Goal: Information Seeking & Learning: Check status

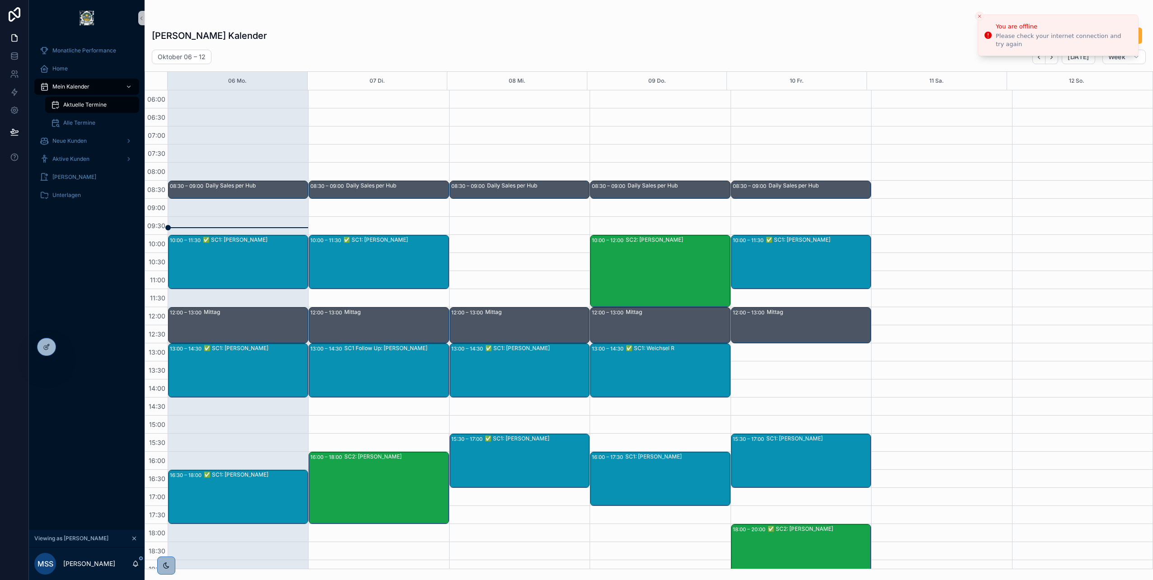
scroll to position [9, 0]
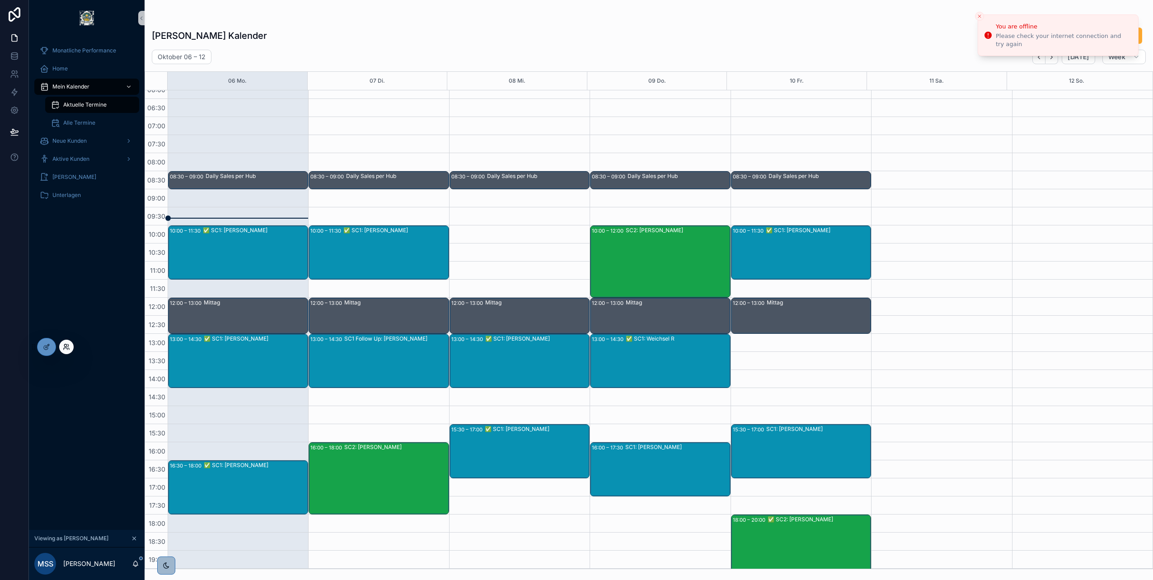
click at [65, 348] on icon at bounding box center [66, 346] width 7 height 7
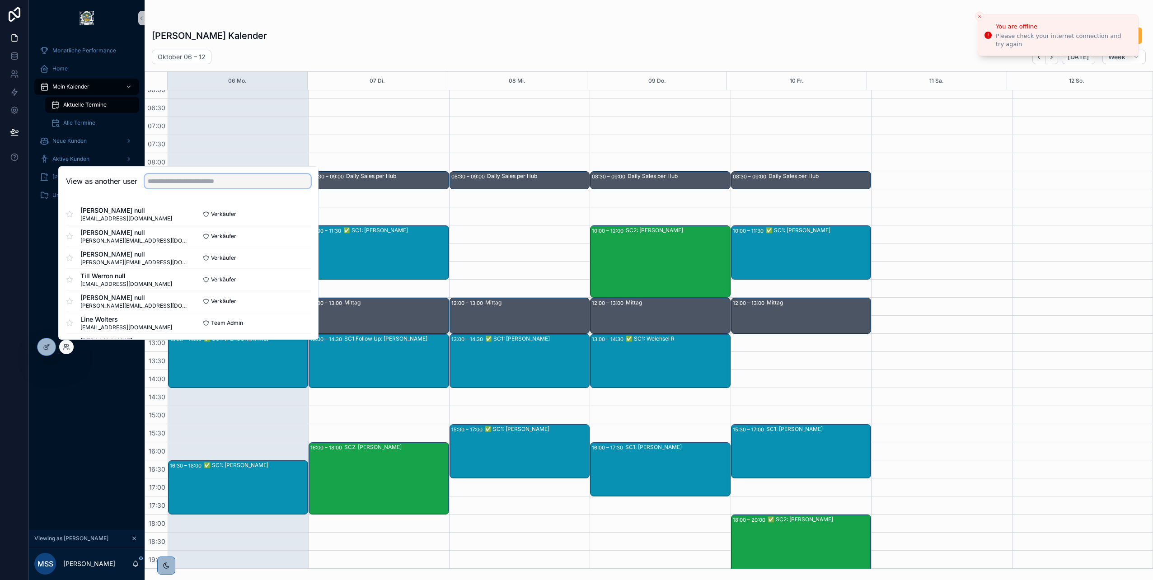
click at [159, 183] on input "text" at bounding box center [228, 181] width 166 height 14
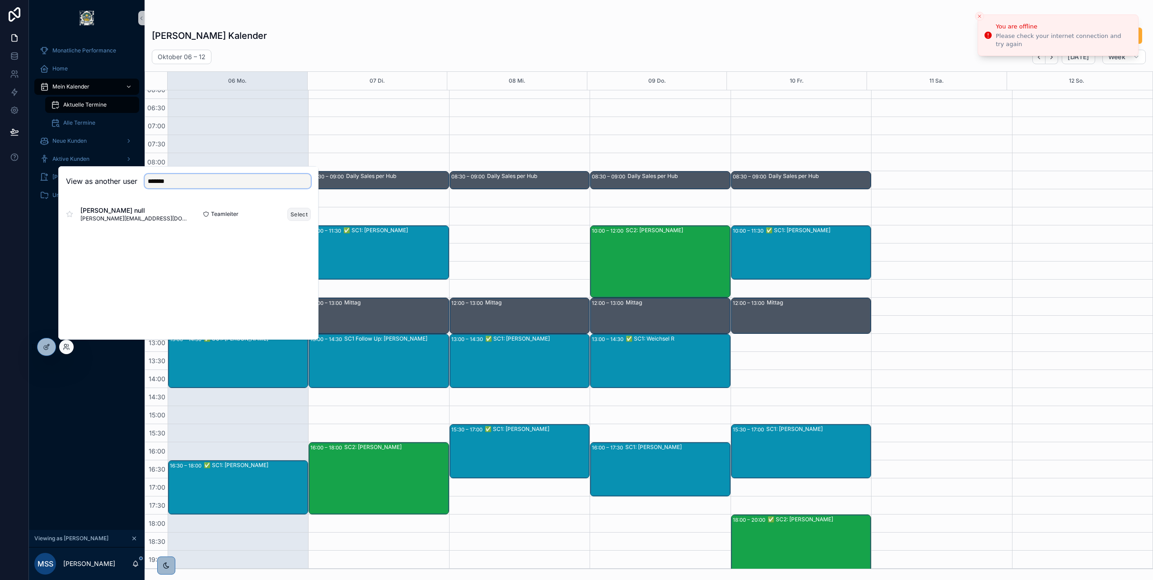
type input "*******"
click at [300, 213] on button "Select" at bounding box center [298, 214] width 23 height 13
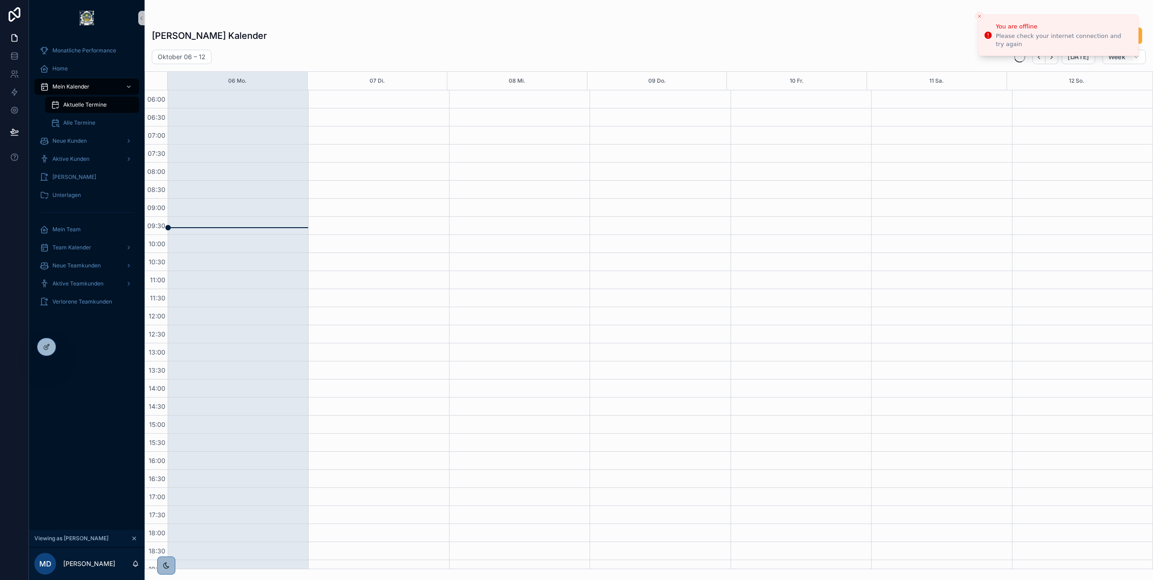
scroll to position [100, 0]
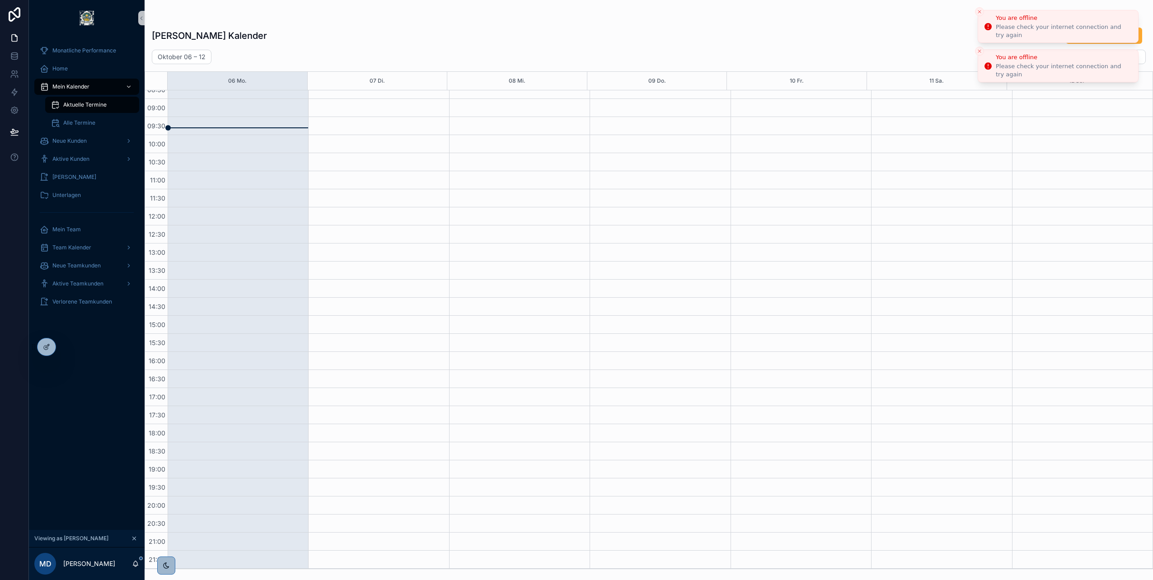
click at [979, 12] on icon "Close toast" at bounding box center [979, 11] width 5 height 5
click at [979, 12] on button "Close toast" at bounding box center [979, 16] width 9 height 9
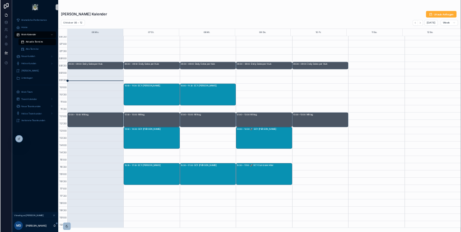
scroll to position [9, 0]
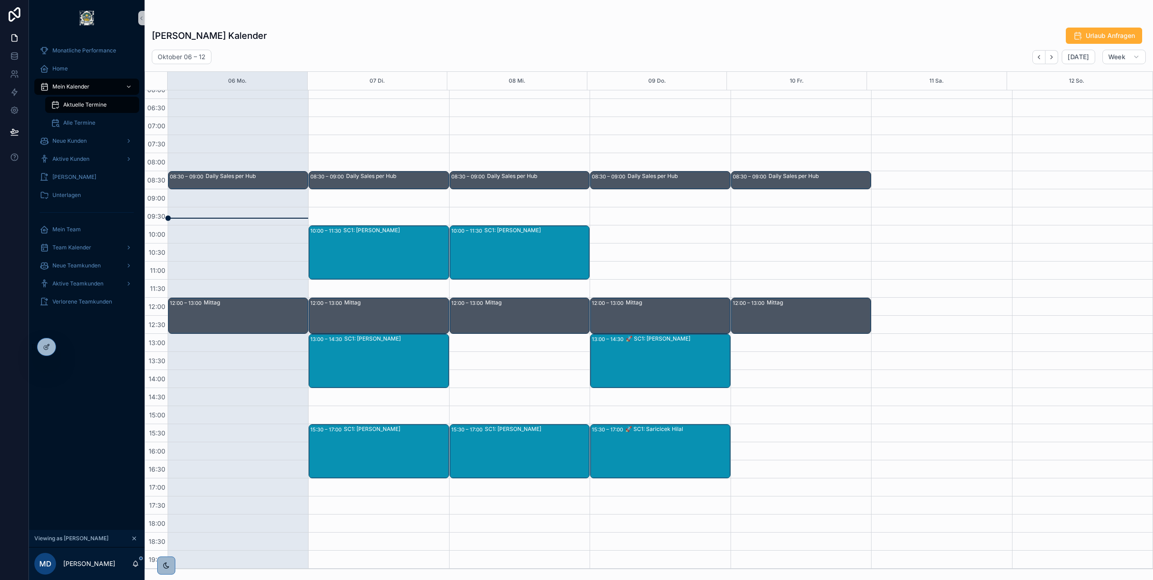
click at [630, 360] on div "🚀 SC1: Kay Schmidt" at bounding box center [677, 361] width 103 height 52
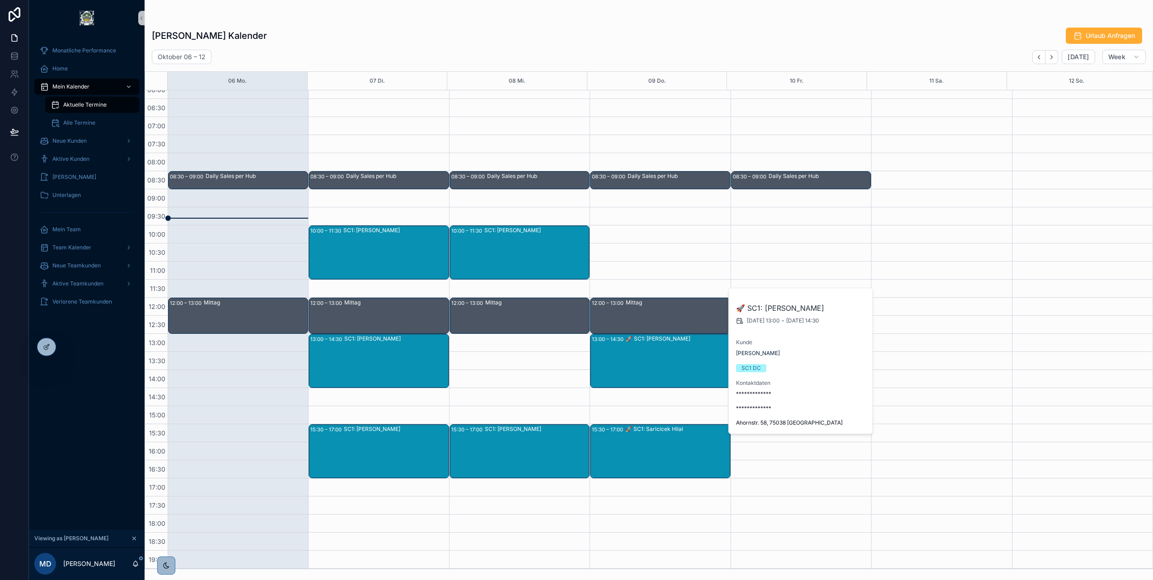
click at [628, 42] on div "Mustafa Deligöz's Kalender Urlaub Anfragen" at bounding box center [649, 35] width 994 height 17
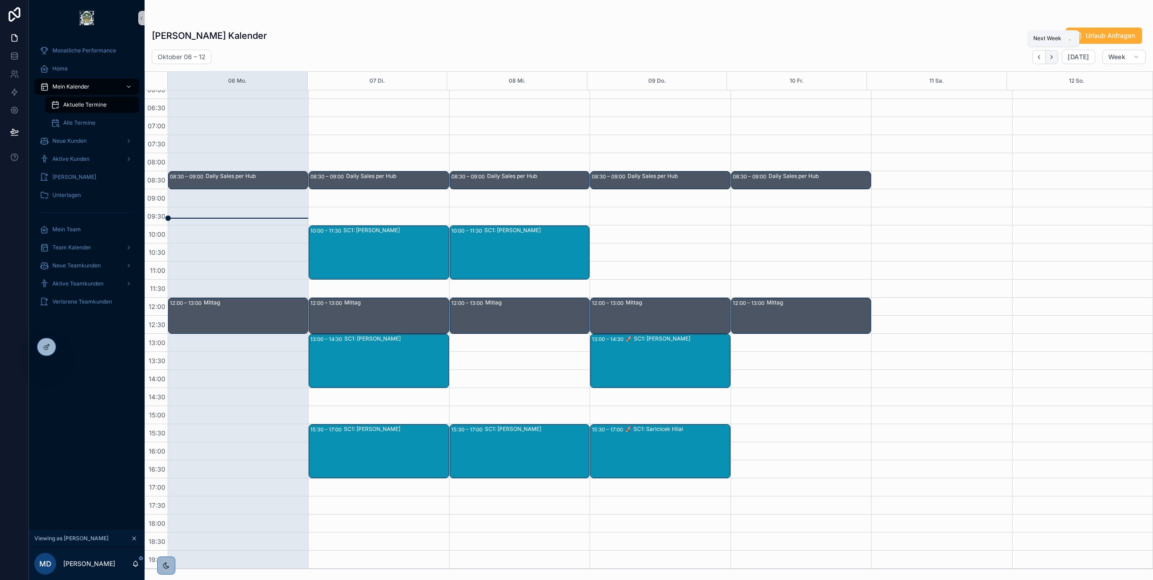
click at [1055, 55] on icon "Next" at bounding box center [1051, 57] width 7 height 7
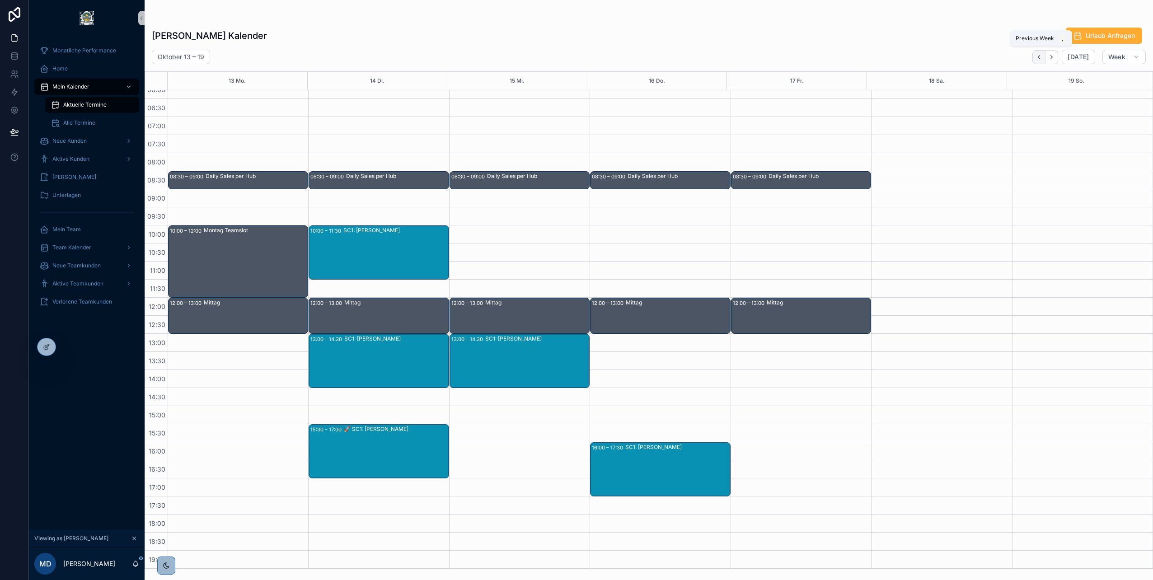
click at [1040, 57] on icon "Back" at bounding box center [1039, 57] width 7 height 7
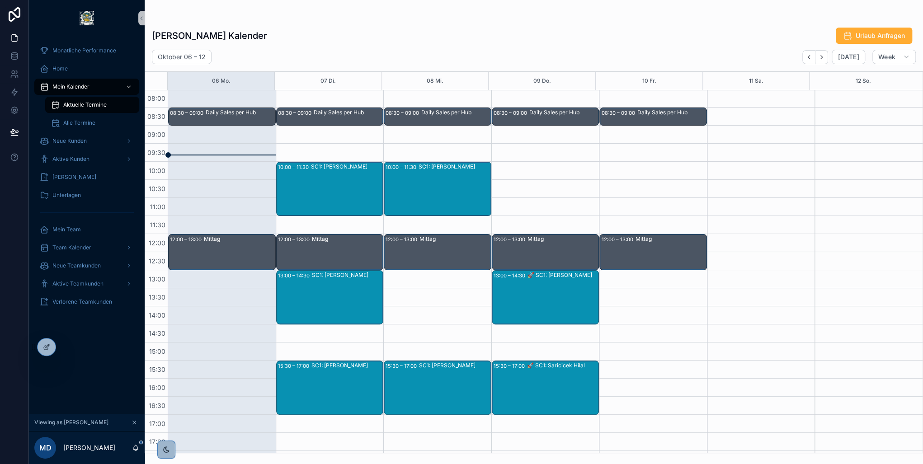
scroll to position [82, 0]
